Goal: Information Seeking & Learning: Understand process/instructions

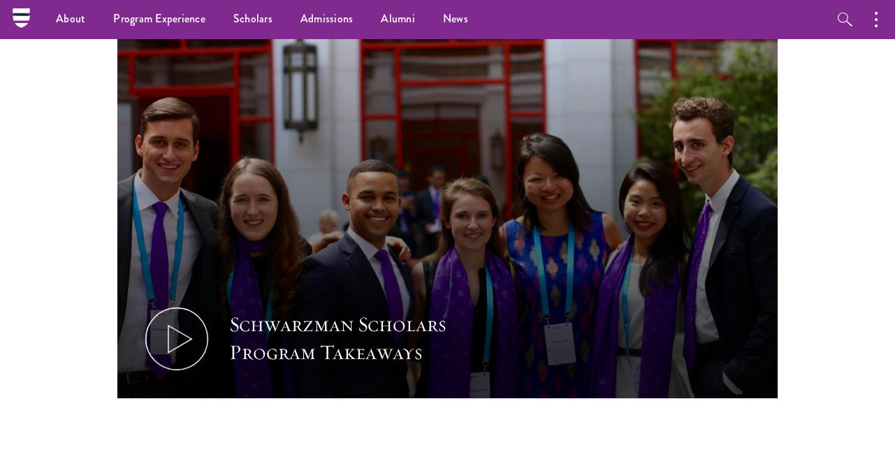
scroll to position [365, 0]
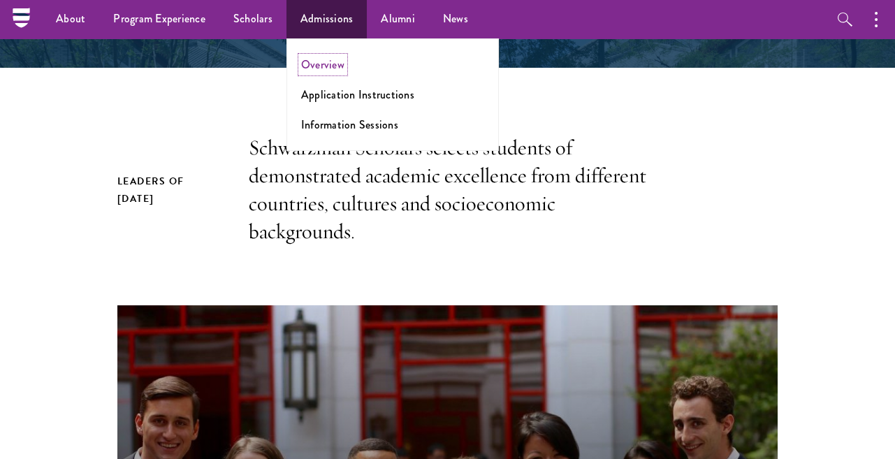
click at [320, 71] on link "Overview" at bounding box center [322, 65] width 43 height 16
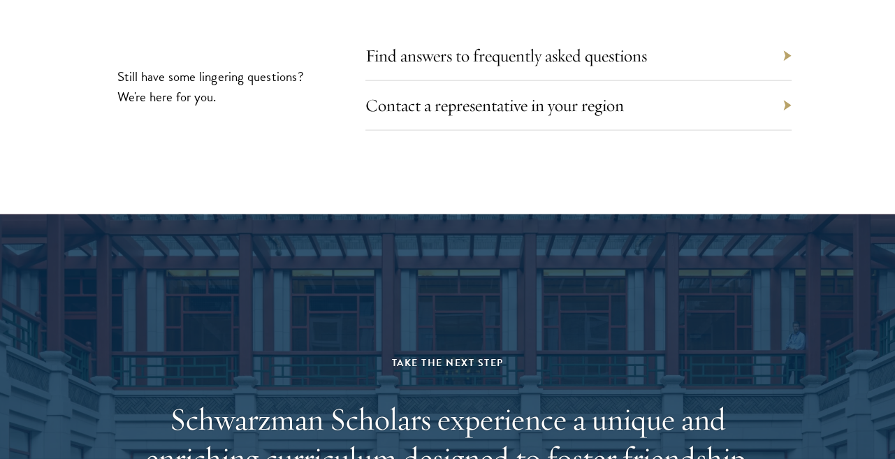
scroll to position [6904, 0]
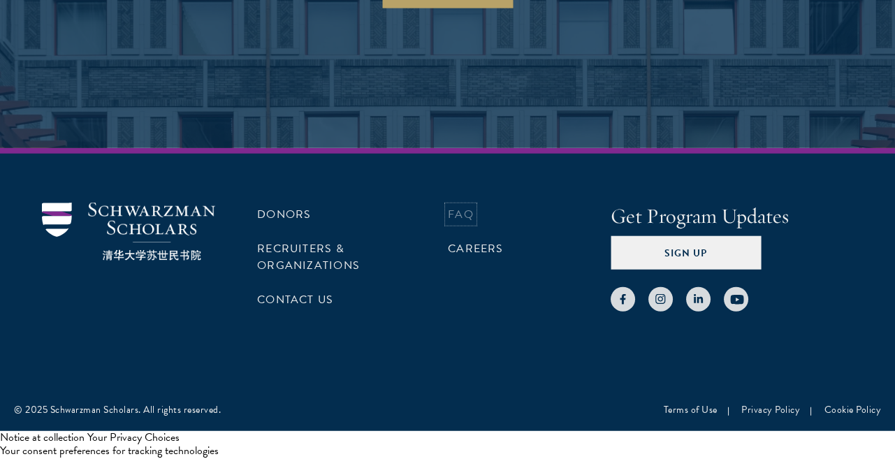
click at [456, 216] on link "FAQ" at bounding box center [461, 214] width 26 height 17
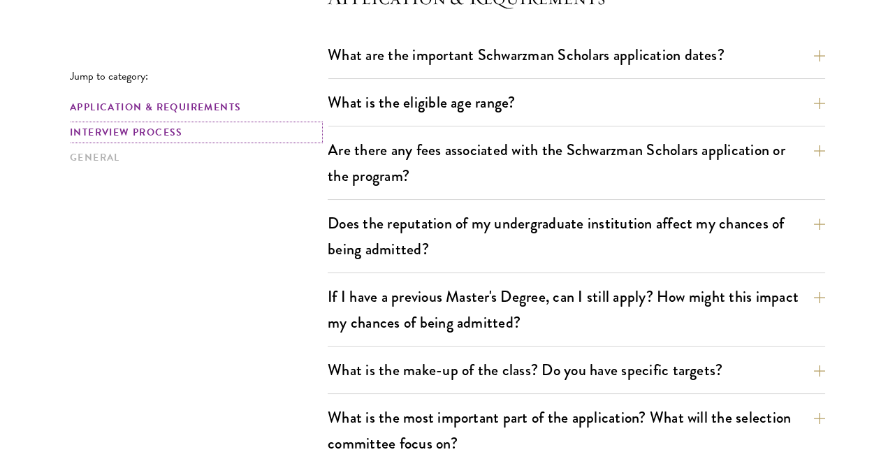
click at [88, 135] on link "Interview Process" at bounding box center [194, 132] width 249 height 15
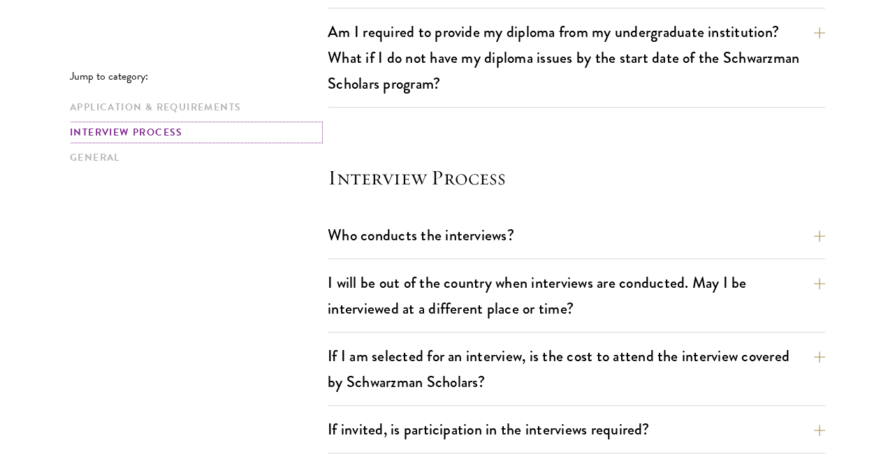
scroll to position [1606, 0]
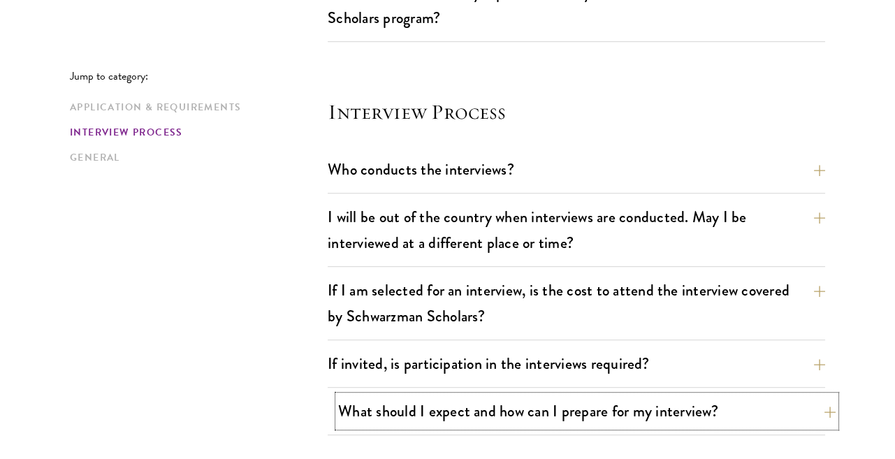
click at [505, 395] on button "What should I expect and how can I prepare for my interview?" at bounding box center [586, 410] width 497 height 31
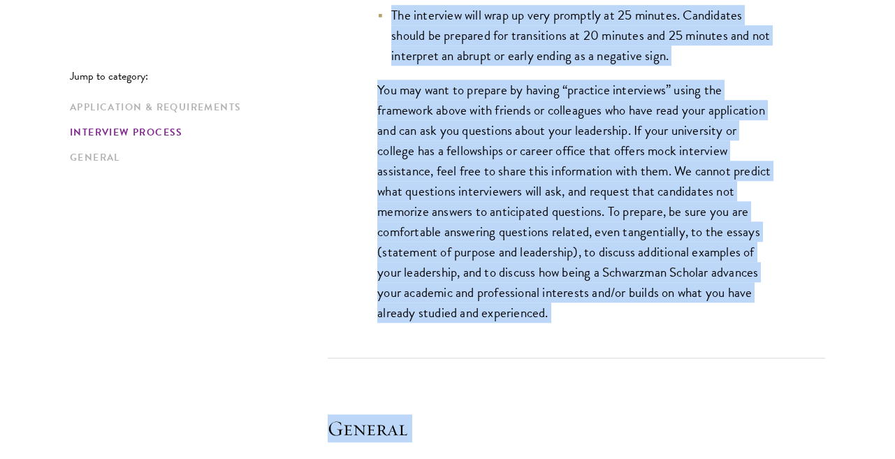
scroll to position [2571, 0]
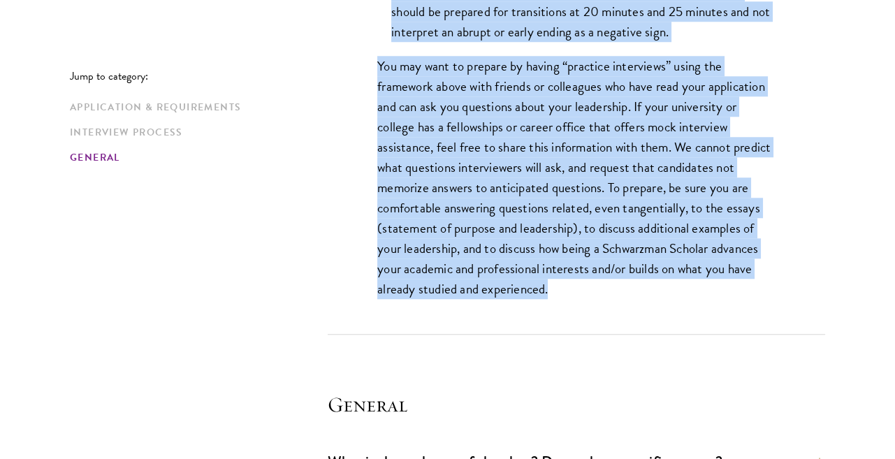
drag, startPoint x: 365, startPoint y: 139, endPoint x: 768, endPoint y: 252, distance: 418.5
copy div "Interviews are free-flowing conversations, driven by but not limited to your wr…"
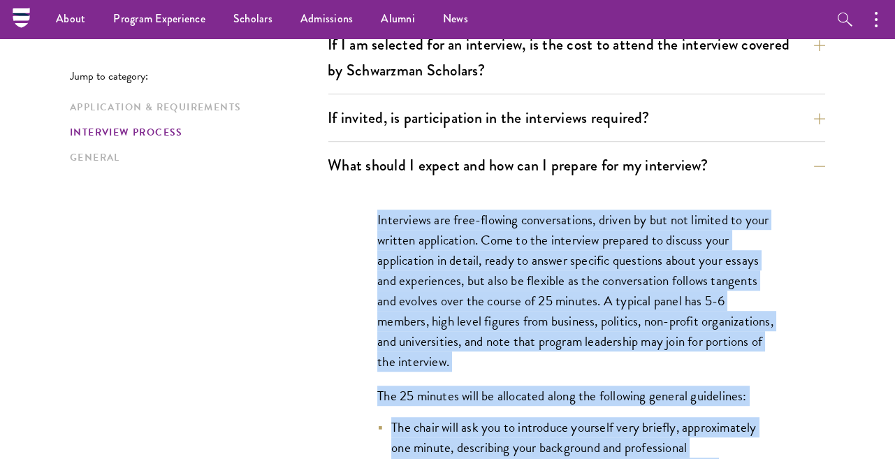
scroll to position [1838, 0]
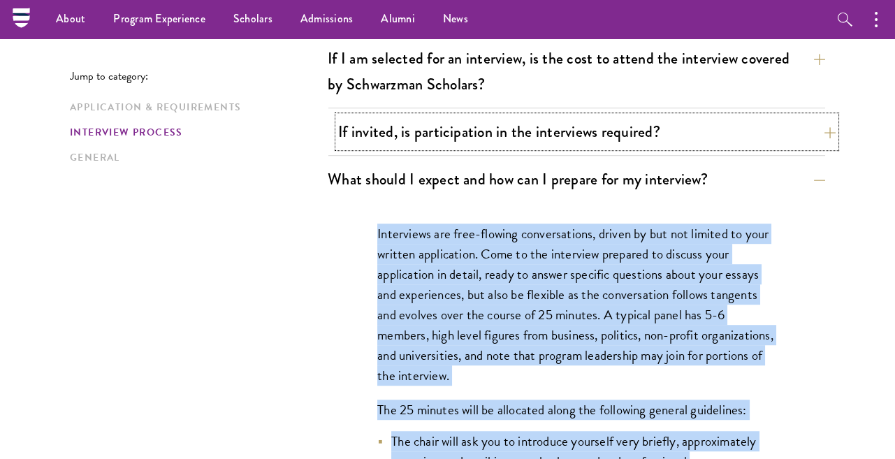
click at [418, 116] on button "If invited, is participation in the interviews required?" at bounding box center [586, 131] width 497 height 31
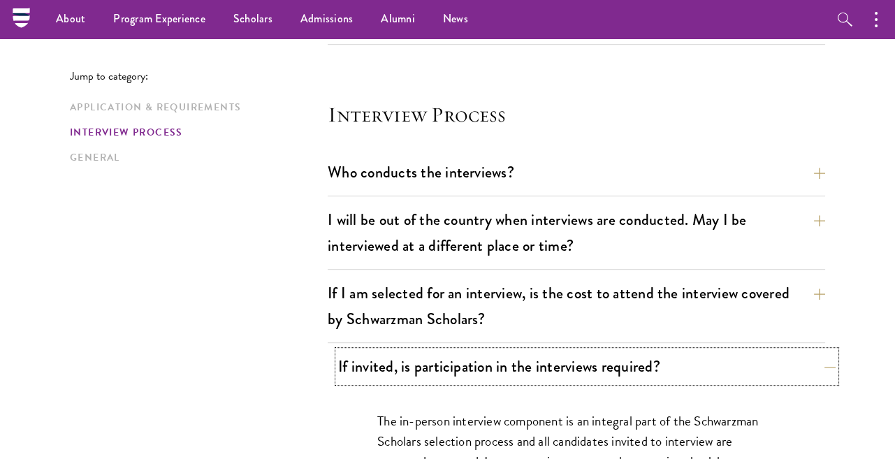
scroll to position [1601, 0]
